Goal: Find specific page/section: Find specific page/section

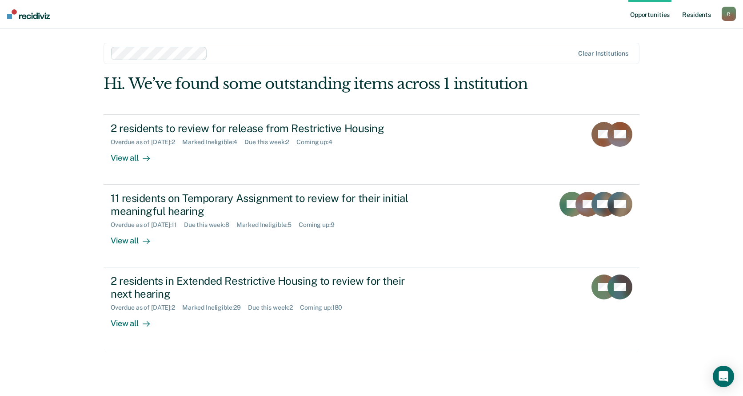
click at [696, 12] on link "Resident s" at bounding box center [696, 14] width 32 height 28
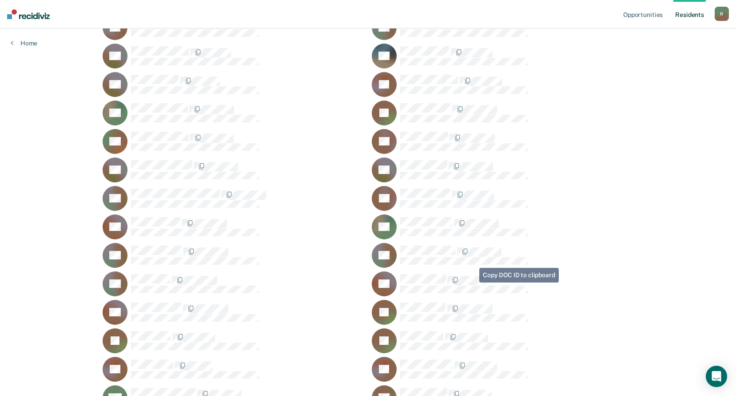
scroll to position [9778, 0]
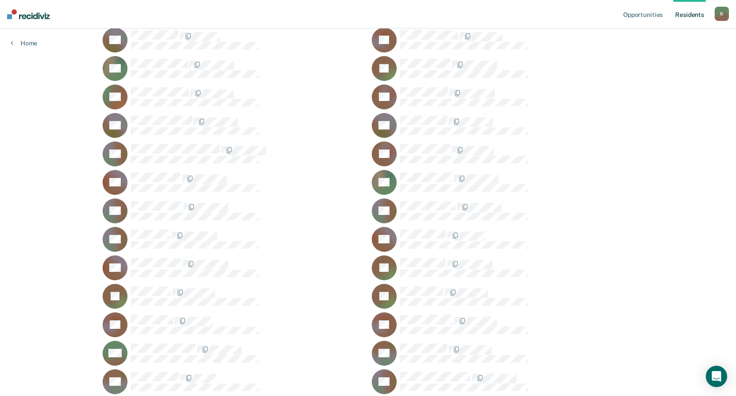
click at [421, 285] on div "JS" at bounding box center [503, 296] width 262 height 25
